Goal: Task Accomplishment & Management: Manage account settings

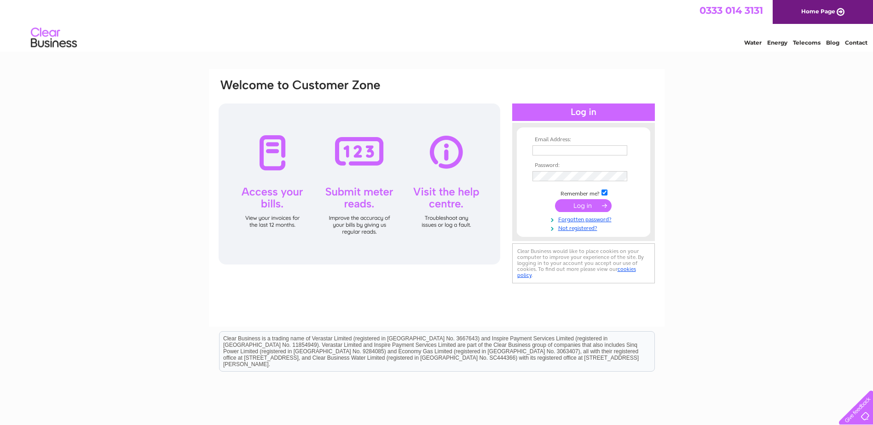
click at [557, 154] on input "text" at bounding box center [579, 150] width 95 height 10
type input "info@doigmotorengineers.co.uk"
click at [555, 200] on input "submit" at bounding box center [583, 206] width 57 height 13
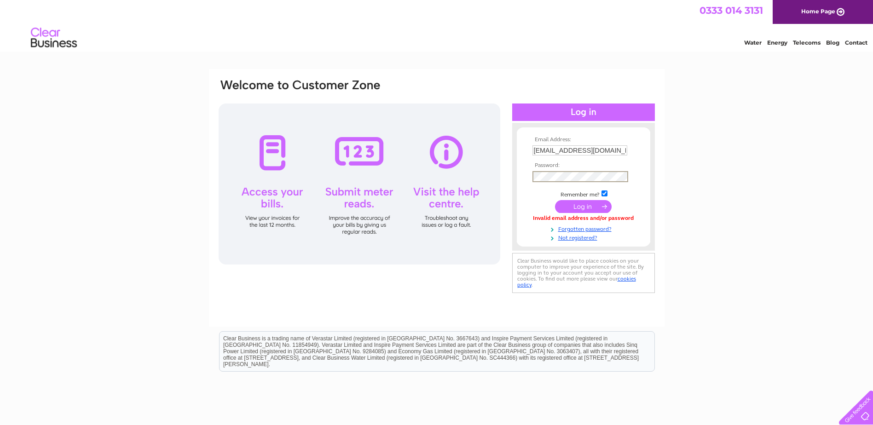
click at [555, 200] on input "submit" at bounding box center [583, 206] width 57 height 13
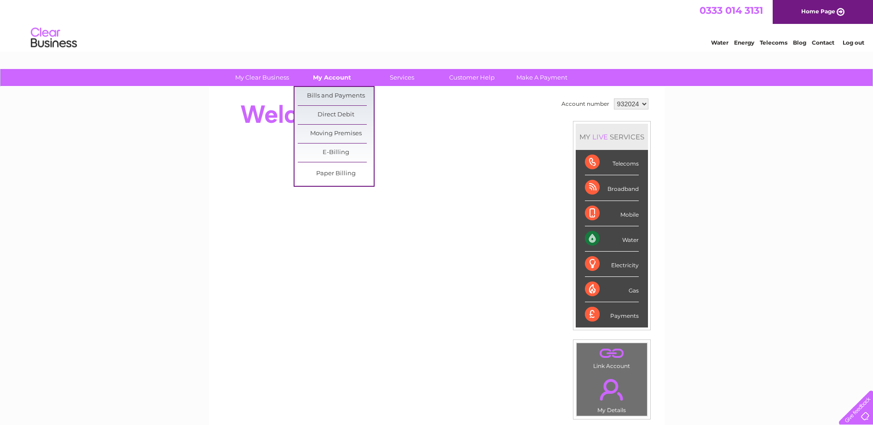
click at [337, 79] on link "My Account" at bounding box center [332, 77] width 76 height 17
click at [339, 96] on link "Bills and Payments" at bounding box center [336, 96] width 76 height 18
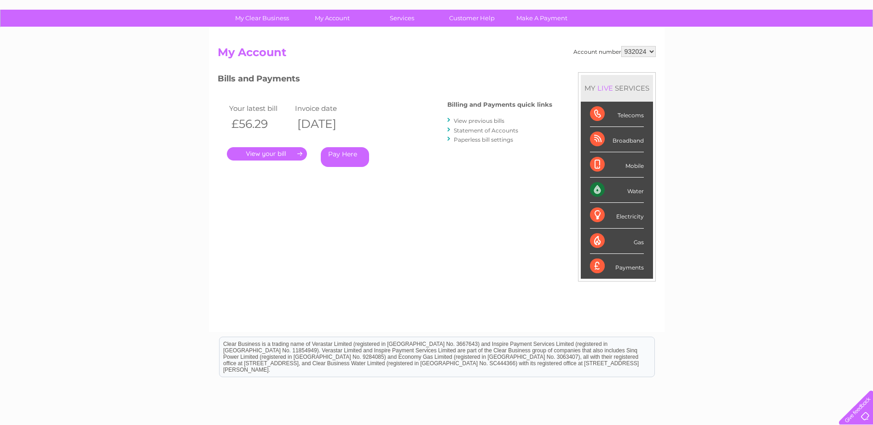
scroll to position [92, 0]
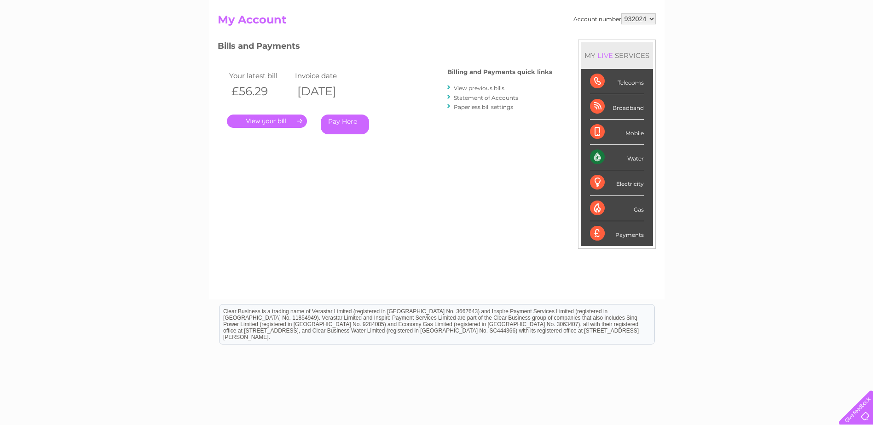
click at [263, 122] on link "." at bounding box center [267, 121] width 80 height 13
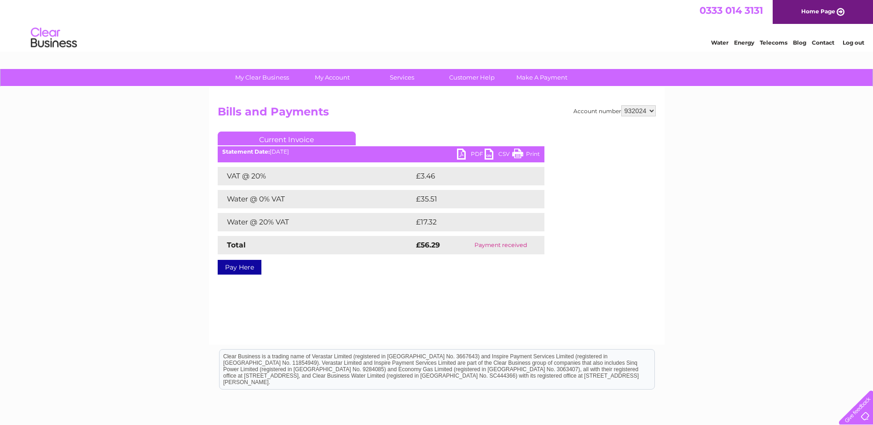
click at [463, 153] on link "PDF" at bounding box center [471, 155] width 28 height 13
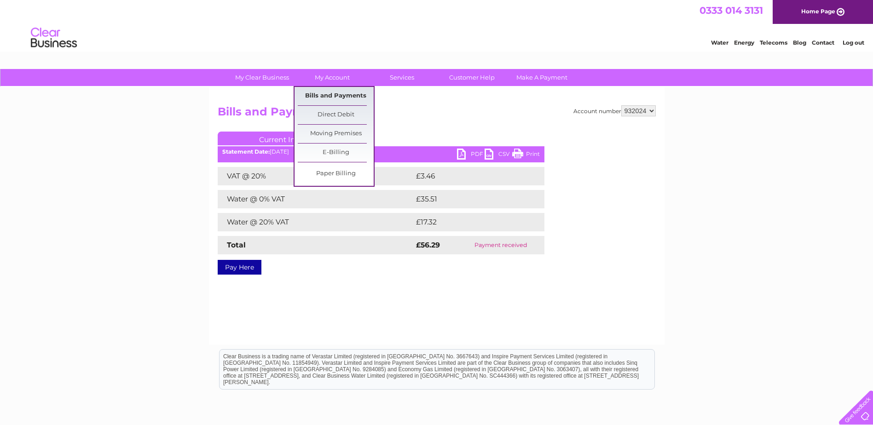
click at [328, 104] on link "Bills and Payments" at bounding box center [336, 96] width 76 height 18
click at [329, 97] on link "Bills and Payments" at bounding box center [336, 96] width 76 height 18
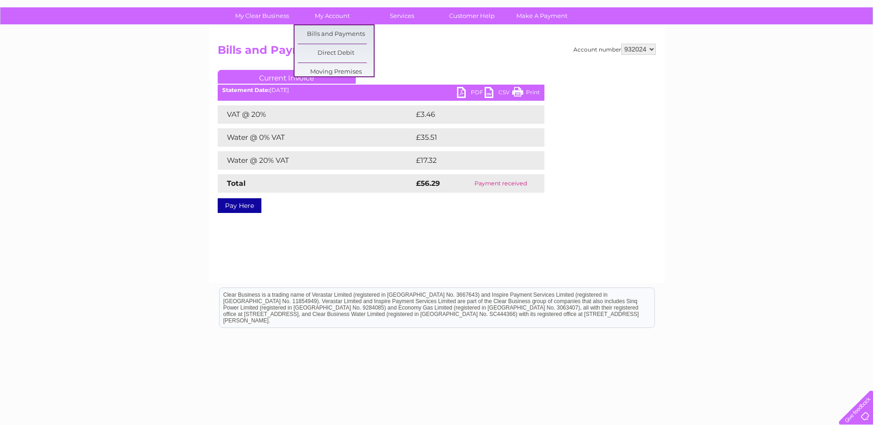
scroll to position [84, 0]
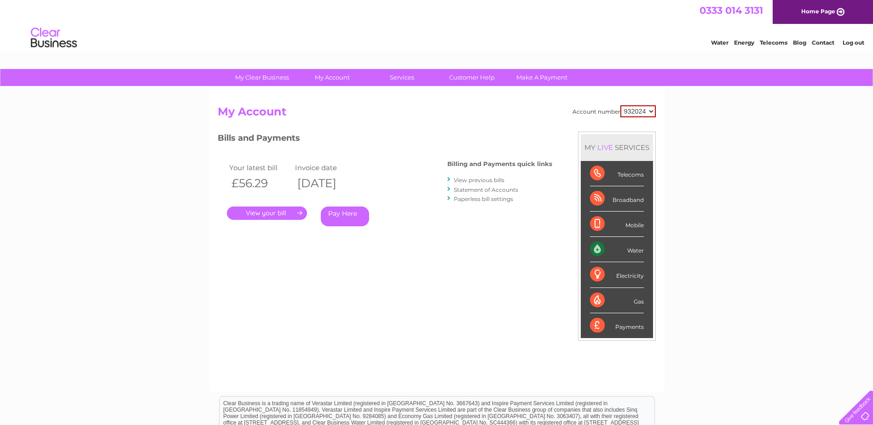
click at [474, 181] on link "View previous bills" at bounding box center [479, 180] width 51 height 7
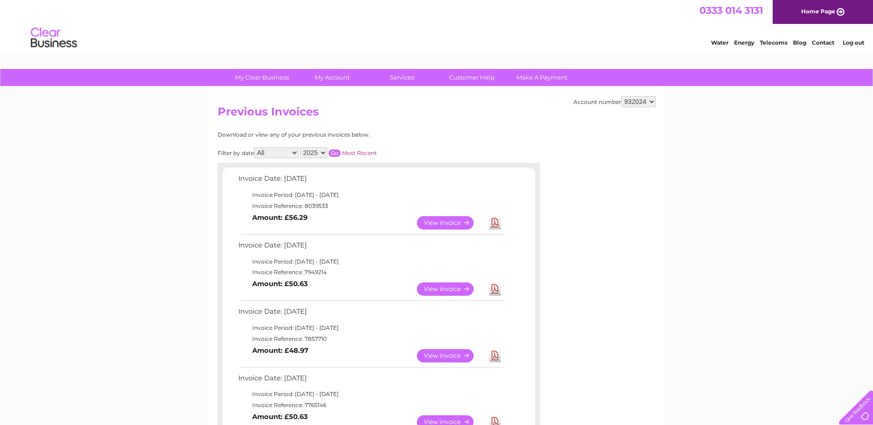
click at [449, 286] on link "View" at bounding box center [451, 288] width 68 height 13
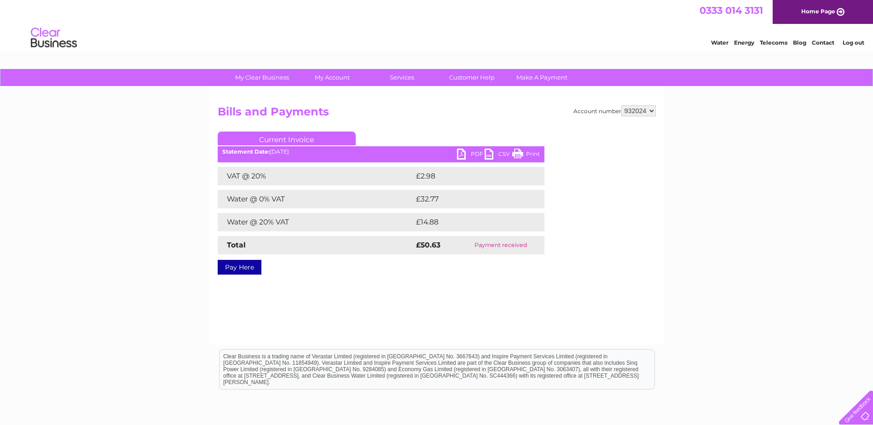
click at [464, 151] on link "PDF" at bounding box center [471, 155] width 28 height 13
